Goal: Information Seeking & Learning: Learn about a topic

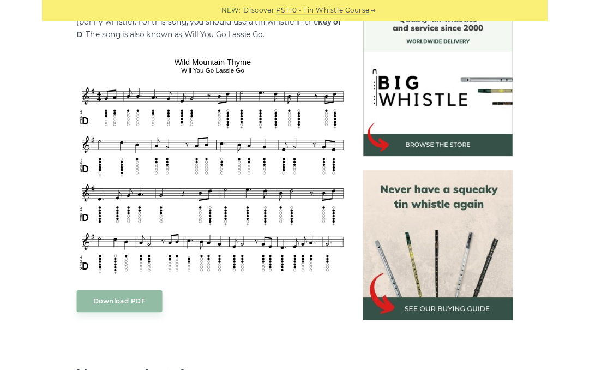
scroll to position [305, 0]
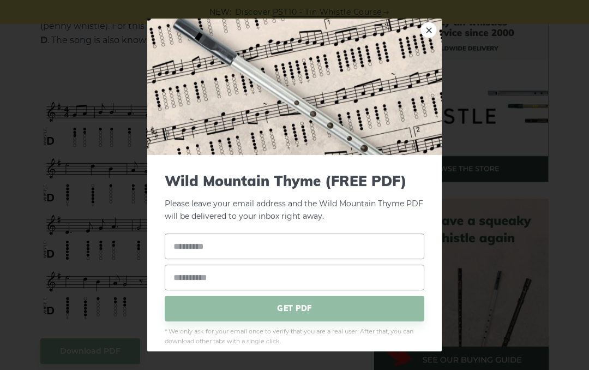
click at [431, 33] on link "×" at bounding box center [429, 30] width 16 height 16
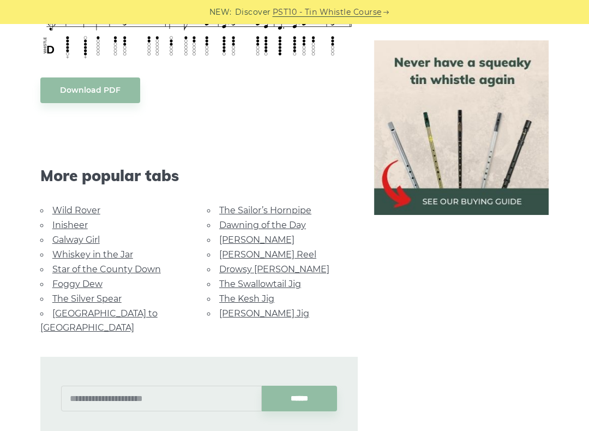
scroll to position [565, 0]
click at [292, 282] on link "The Swallowtail Jig" at bounding box center [260, 284] width 82 height 10
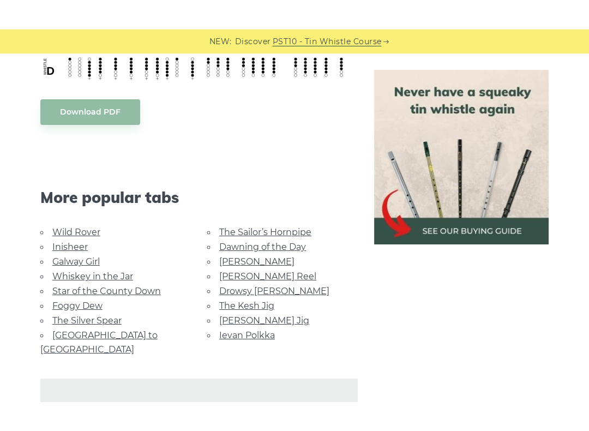
scroll to position [809, 0]
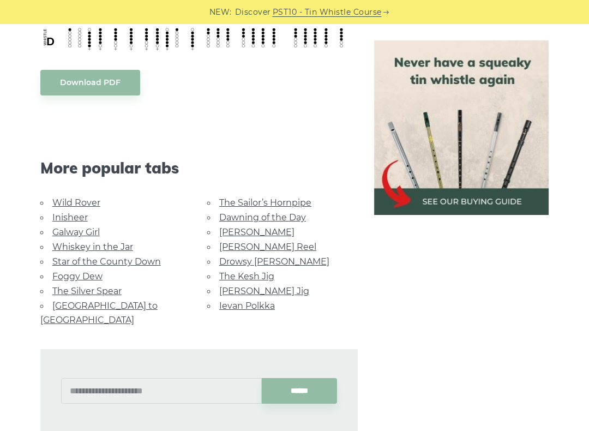
click at [73, 193] on div "More popular tabs" at bounding box center [199, 154] width 334 height 84
click at [82, 202] on link "Wild Rover" at bounding box center [76, 202] width 48 height 10
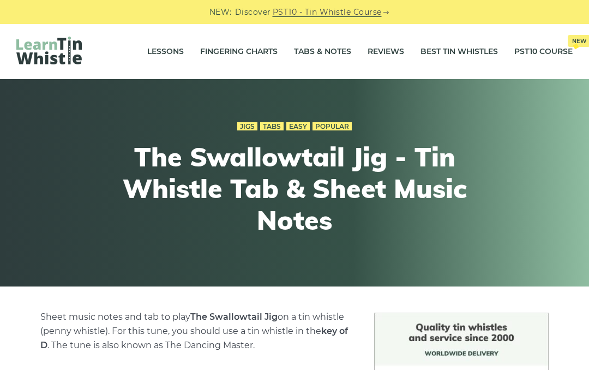
scroll to position [839, 0]
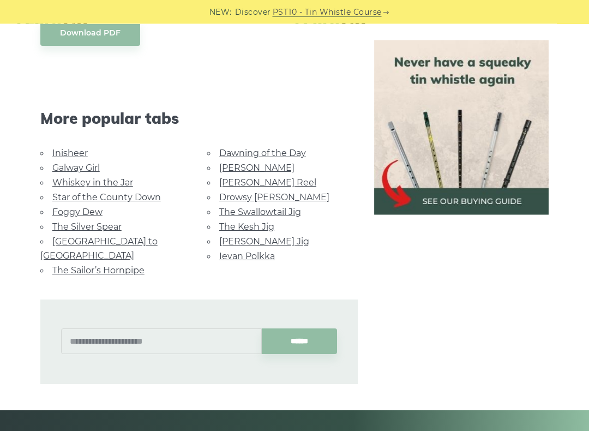
scroll to position [943, 0]
click at [82, 211] on link "Foggy Dew" at bounding box center [77, 212] width 50 height 10
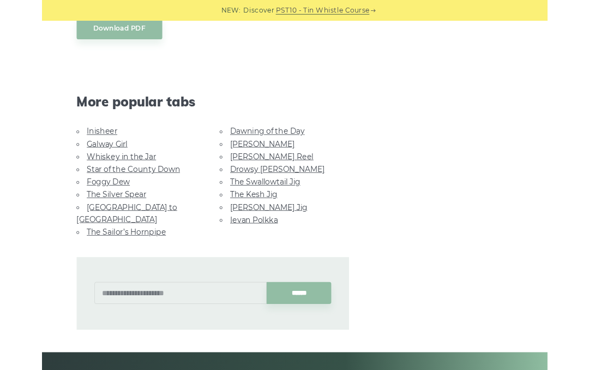
scroll to position [973, 0]
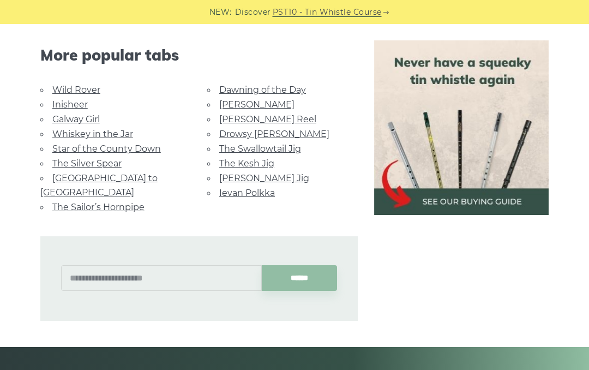
scroll to position [661, 0]
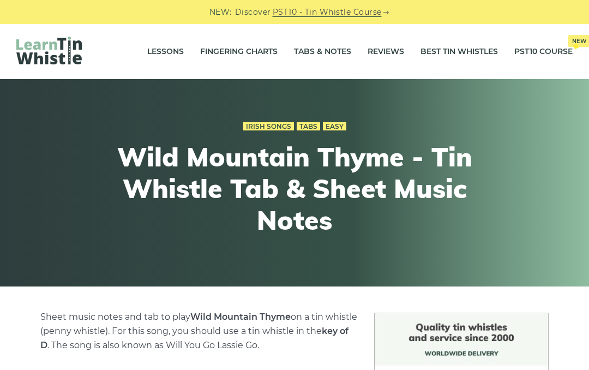
scroll to position [596, 0]
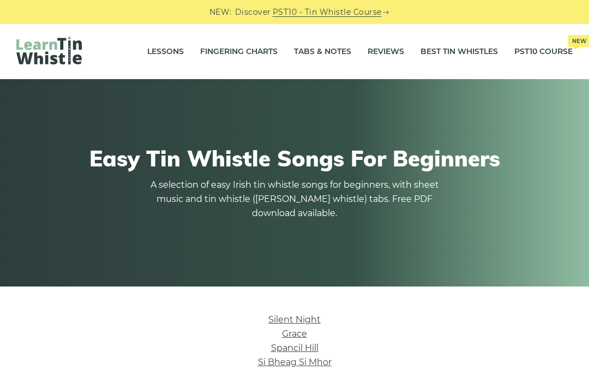
scroll to position [326, 0]
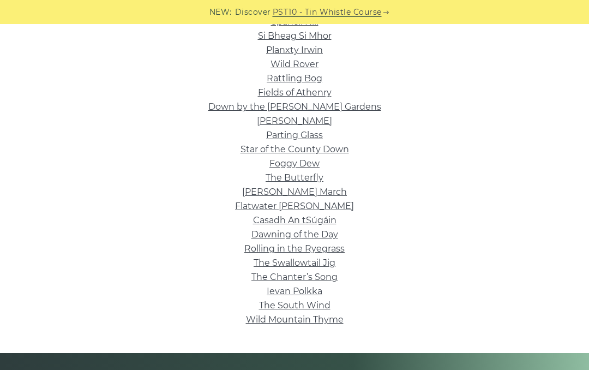
click at [333, 320] on link "Wild Mountain Thyme" at bounding box center [295, 319] width 98 height 10
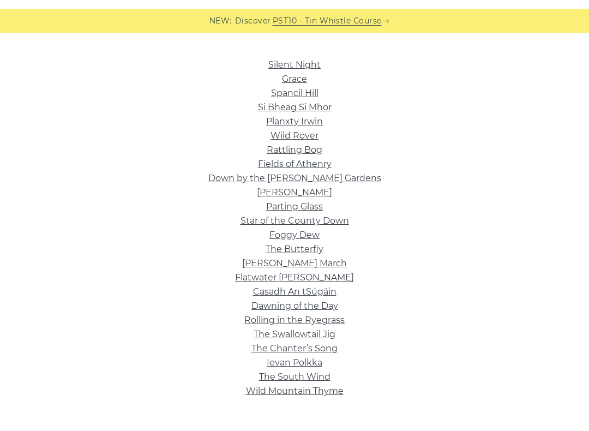
scroll to position [255, 0]
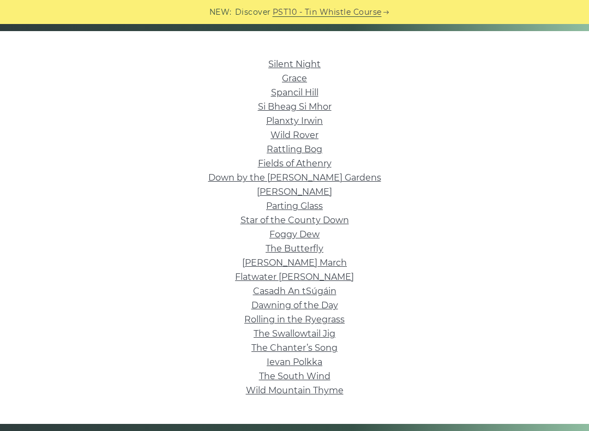
click at [328, 330] on link "The Swallowtail Jig" at bounding box center [295, 333] width 82 height 10
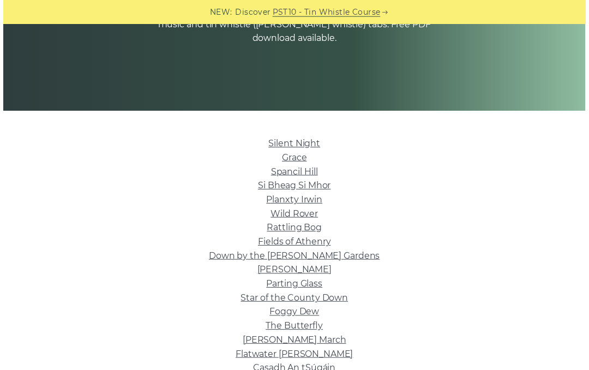
scroll to position [177, 0]
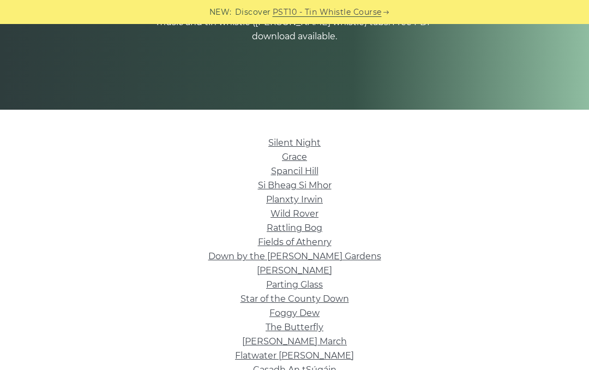
click at [309, 218] on link "Wild Rover" at bounding box center [295, 213] width 48 height 10
click at [309, 210] on link "Wild Rover" at bounding box center [295, 213] width 48 height 10
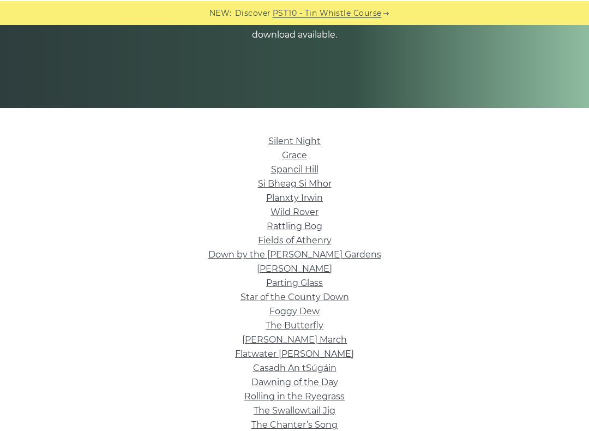
scroll to position [182, 0]
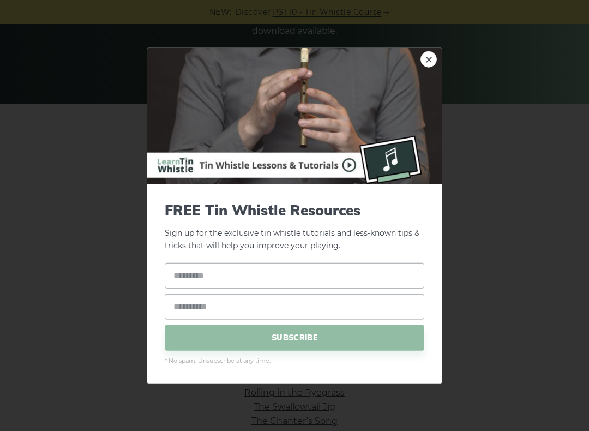
click at [424, 68] on link "×" at bounding box center [429, 59] width 16 height 16
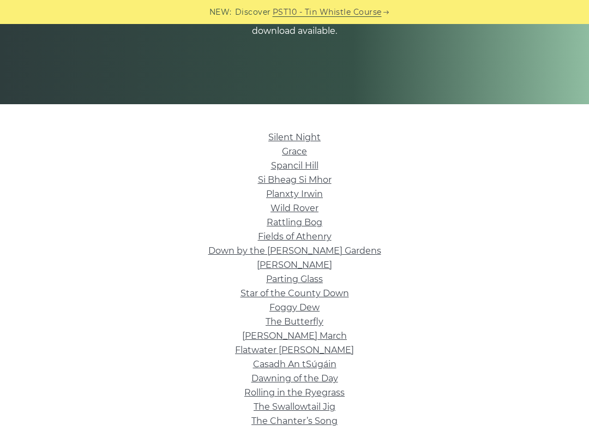
click at [304, 219] on link "Rattling Bog" at bounding box center [295, 222] width 56 height 10
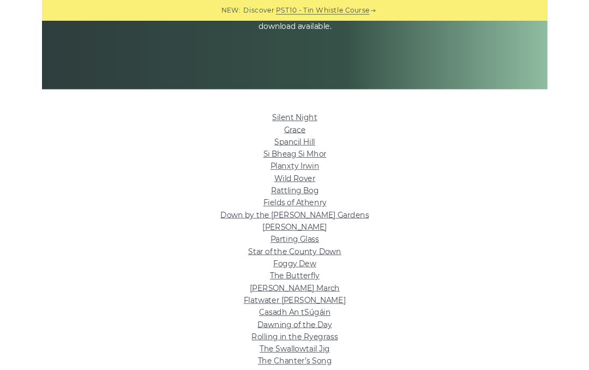
scroll to position [213, 0]
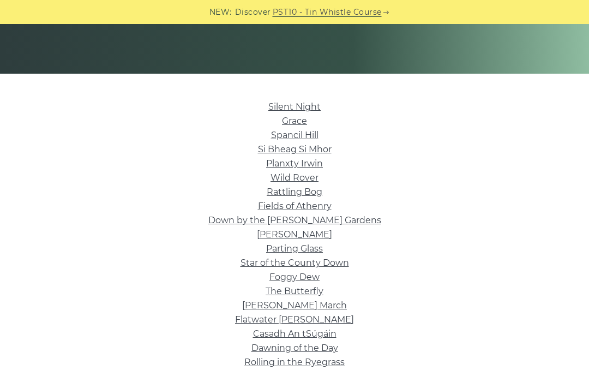
click at [308, 189] on link "Rattling Bog" at bounding box center [295, 192] width 56 height 10
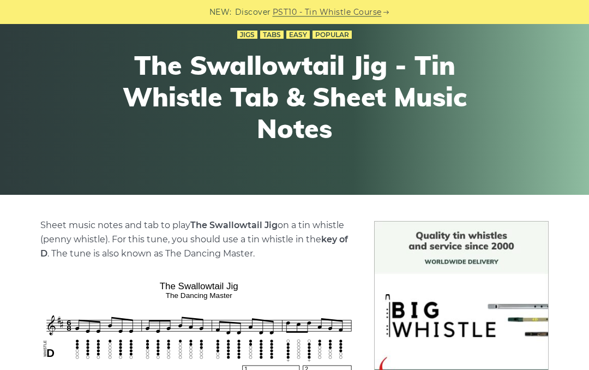
scroll to position [59, 0]
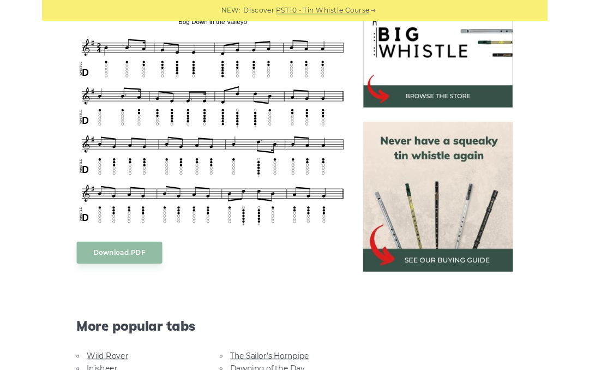
scroll to position [361, 0]
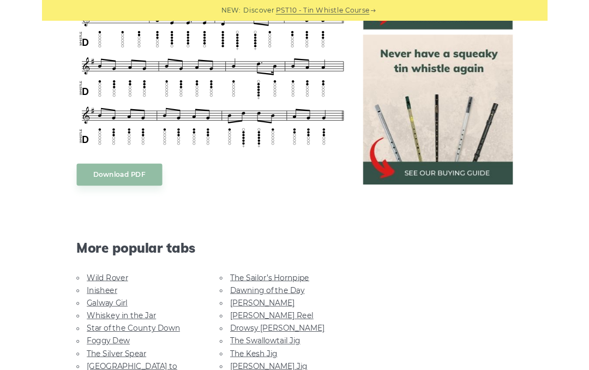
scroll to position [483, 0]
